Goal: Information Seeking & Learning: Learn about a topic

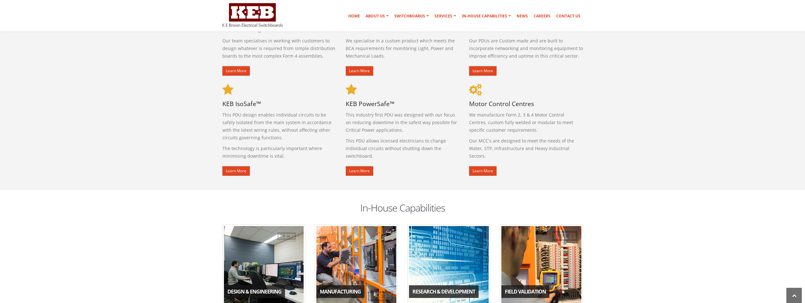
scroll to position [316, 0]
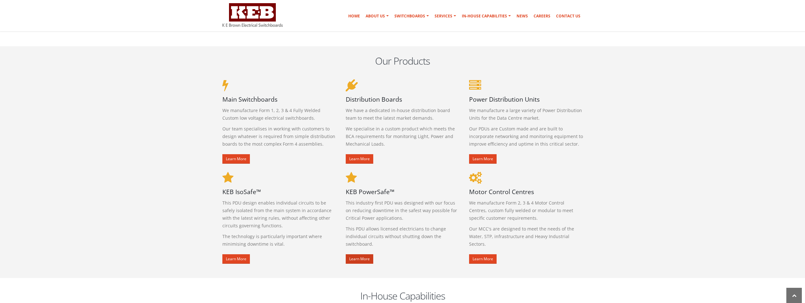
click at [357, 257] on link "Learn More" at bounding box center [360, 258] width 28 height 9
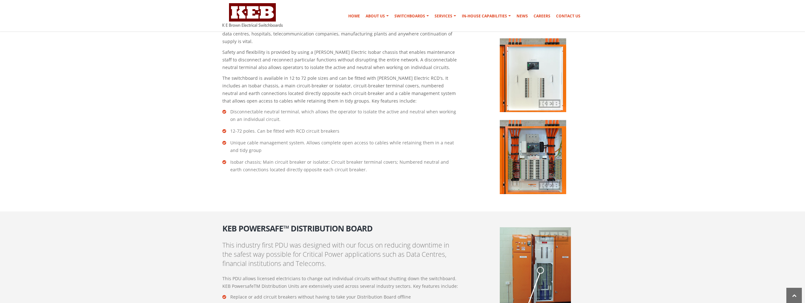
scroll to position [923, 0]
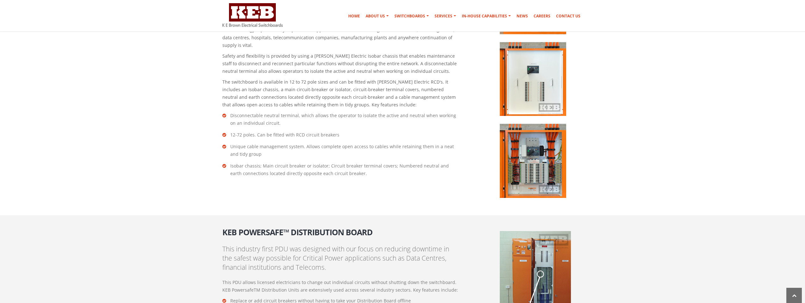
click at [530, 169] on img at bounding box center [533, 161] width 66 height 74
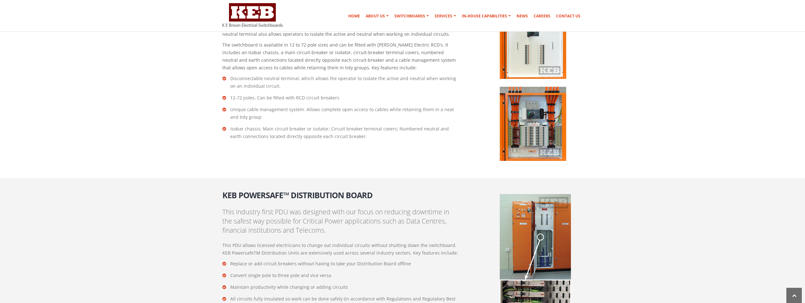
scroll to position [1018, 0]
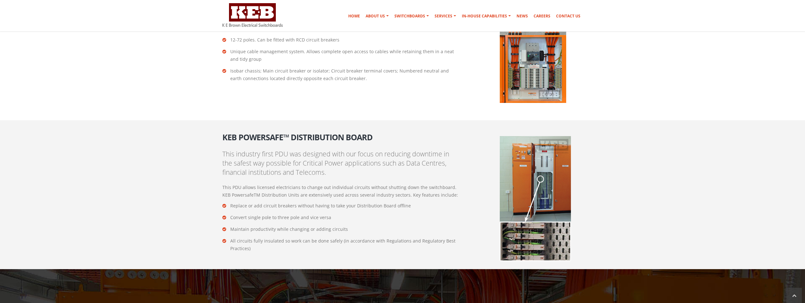
click at [524, 242] on img at bounding box center [535, 198] width 71 height 125
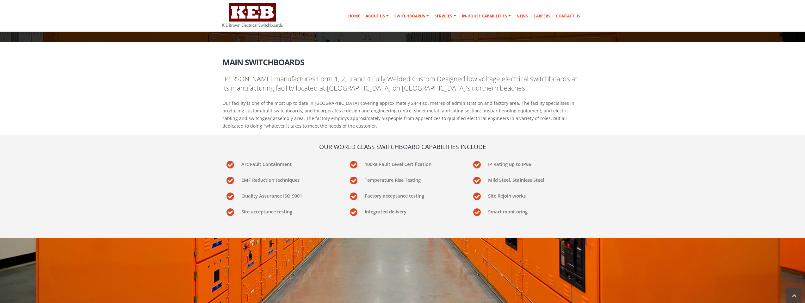
scroll to position [95, 0]
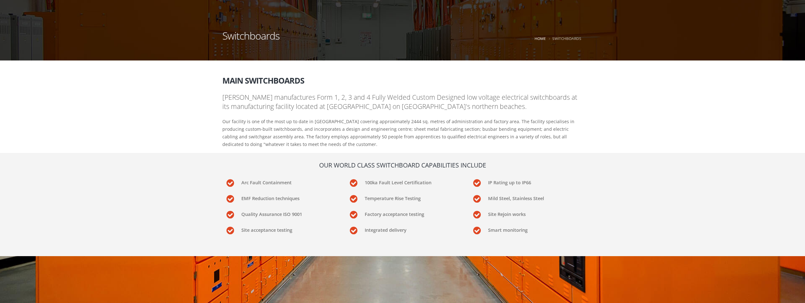
scroll to position [0, 0]
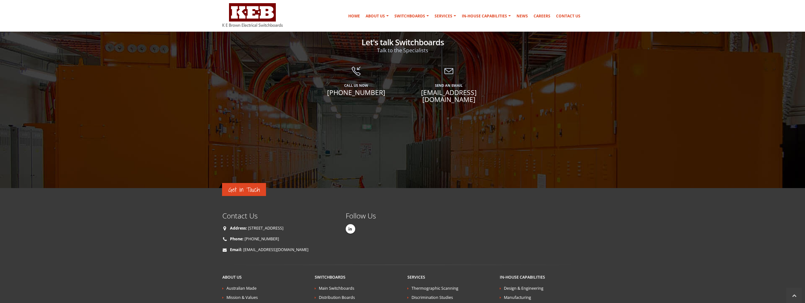
scroll to position [1265, 0]
